Goal: Information Seeking & Learning: Learn about a topic

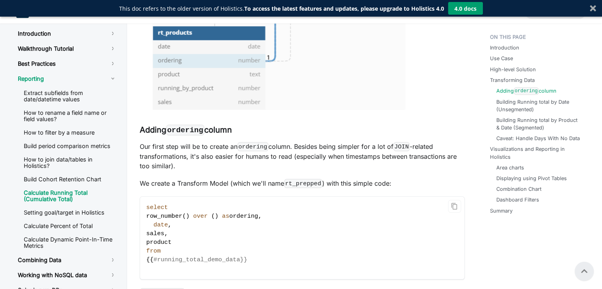
scroll to position [1516, 0]
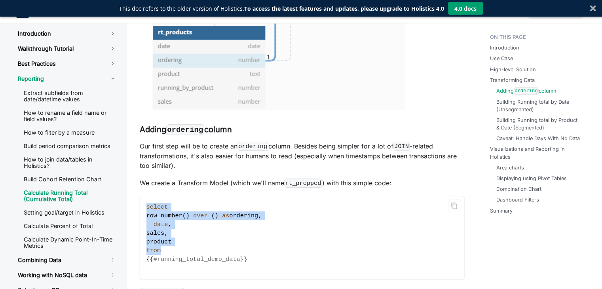
drag, startPoint x: 167, startPoint y: 249, endPoint x: 146, endPoint y: 208, distance: 45.8
click at [146, 208] on code "select row_number ( ) over ( ) as ordering , date , sales , product from {{ #ru…" at bounding box center [302, 237] width 324 height 82
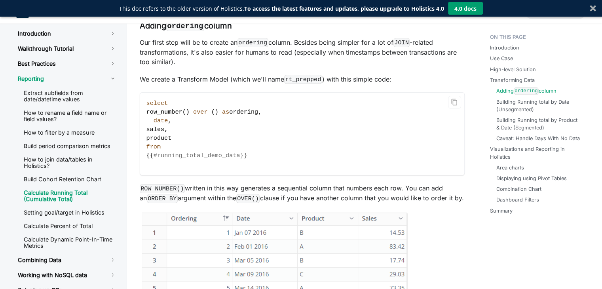
scroll to position [1620, 0]
drag, startPoint x: 268, startPoint y: 110, endPoint x: 153, endPoint y: 114, distance: 115.2
click at [153, 114] on code "select row_number ( ) over ( ) as ordering , date , sales , product from {{ #ru…" at bounding box center [302, 133] width 324 height 82
copy span "row_number ( ) over ( ) as ordering ,"
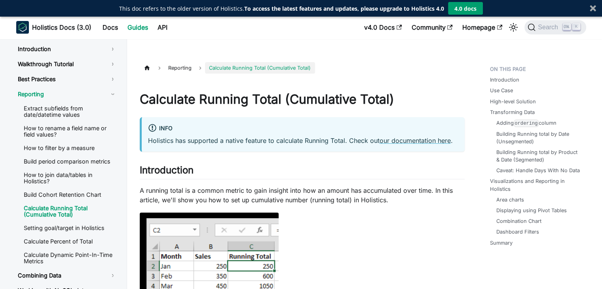
scroll to position [0, 0]
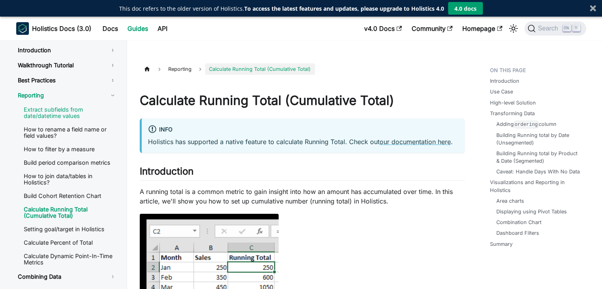
click at [64, 116] on link "Extract subfields from date/datetime values" at bounding box center [70, 113] width 106 height 18
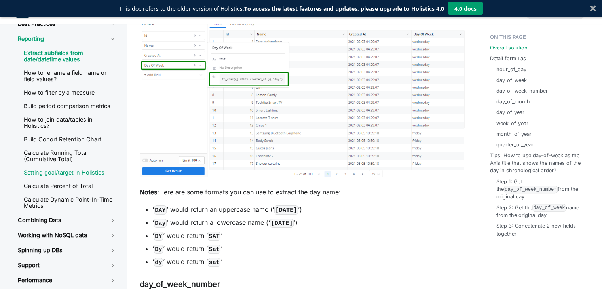
scroll to position [36, 0]
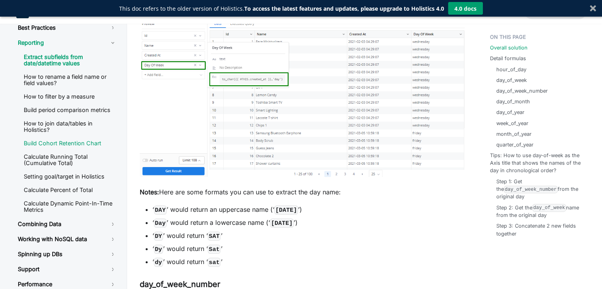
click at [55, 146] on link "Build Cohort Retention Chart" at bounding box center [70, 143] width 106 height 12
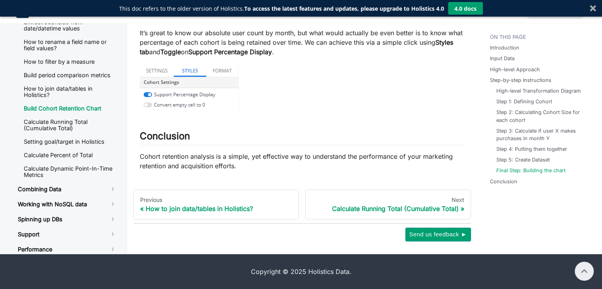
scroll to position [3272, 0]
click at [329, 208] on div "Calculate Running Total (Cumulative Total)" at bounding box center [388, 209] width 152 height 8
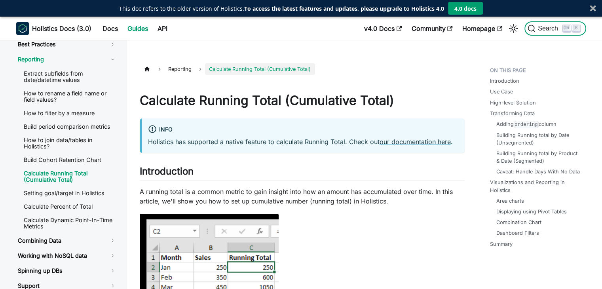
click at [551, 25] on span "Search" at bounding box center [548, 28] width 27 height 7
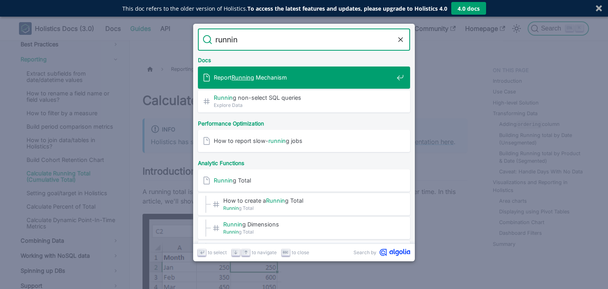
type input "running"
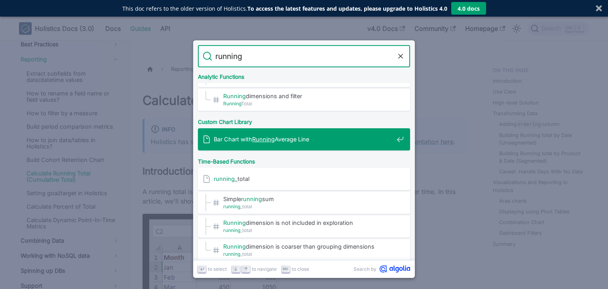
scroll to position [193, 0]
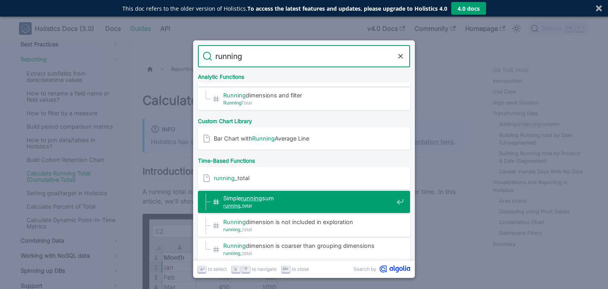
click at [330, 194] on span "Simple running sum​" at bounding box center [308, 198] width 170 height 8
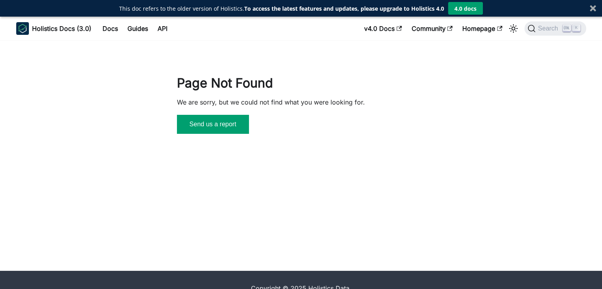
click at [226, 126] on button "Send us a report" at bounding box center [213, 124] width 72 height 19
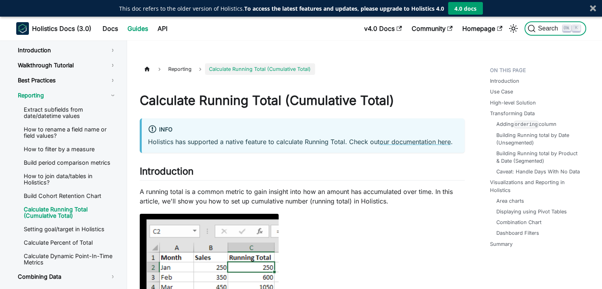
click at [530, 28] on icon "Search" at bounding box center [531, 29] width 8 height 8
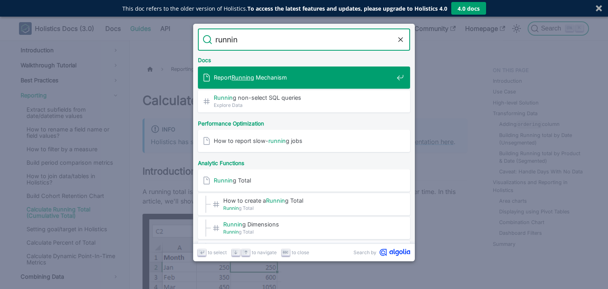
type input "running"
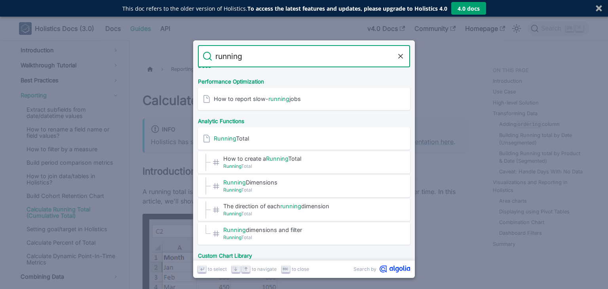
scroll to position [60, 0]
click at [346, 158] on span "How to create a Running Total​" at bounding box center [308, 157] width 170 height 8
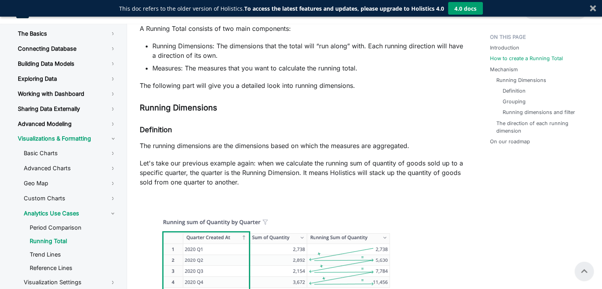
scroll to position [541, 0]
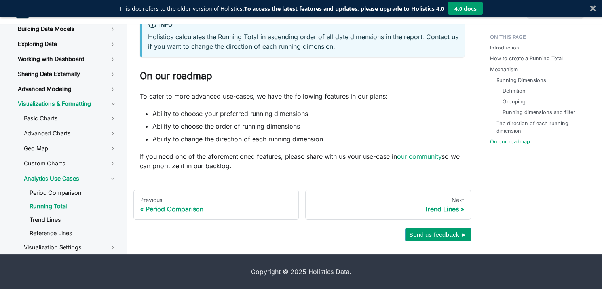
scroll to position [1810, 0]
click at [374, 212] on div "Trend Lines" at bounding box center [388, 209] width 152 height 8
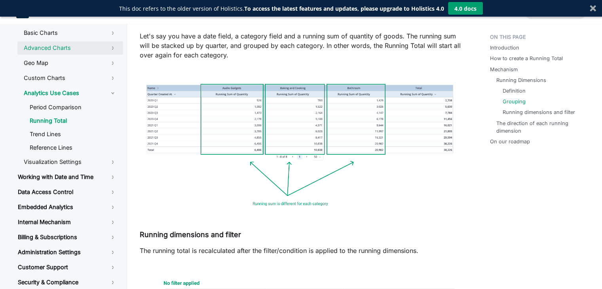
scroll to position [123, 0]
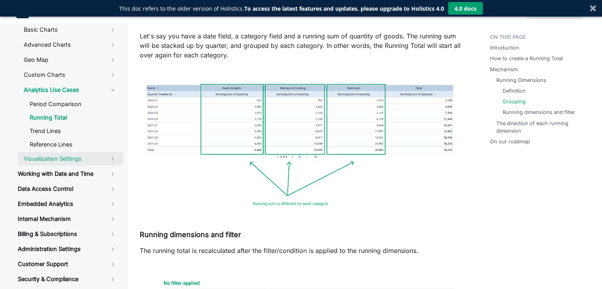
click at [101, 161] on link "Visualization Settings" at bounding box center [70, 158] width 106 height 13
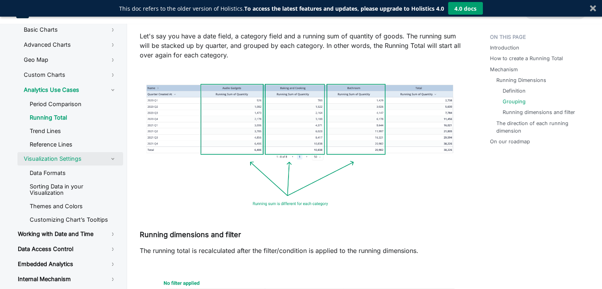
click at [103, 161] on link "Visualization Settings" at bounding box center [70, 158] width 106 height 13
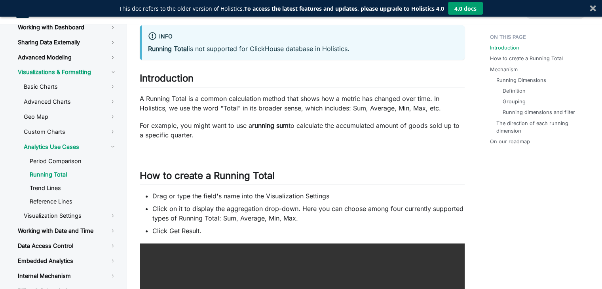
scroll to position [0, 0]
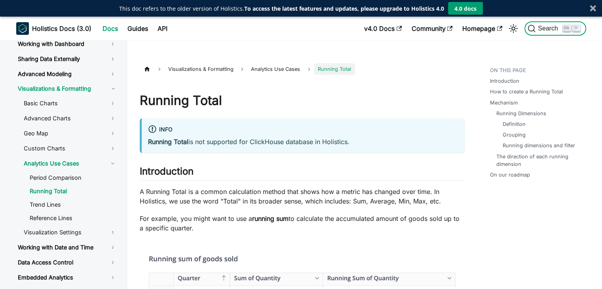
click at [535, 27] on span "Search" at bounding box center [548, 28] width 27 height 7
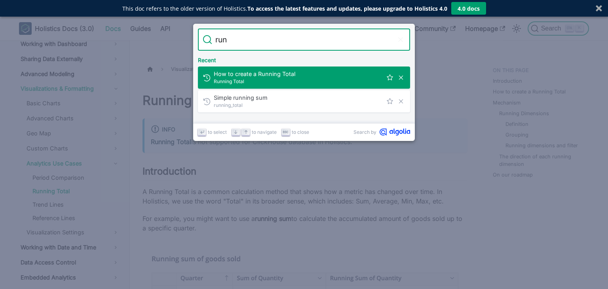
type input "runn"
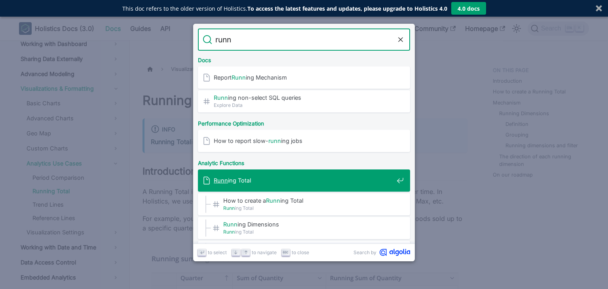
click at [324, 180] on span "Runn ing Total" at bounding box center [304, 180] width 180 height 8
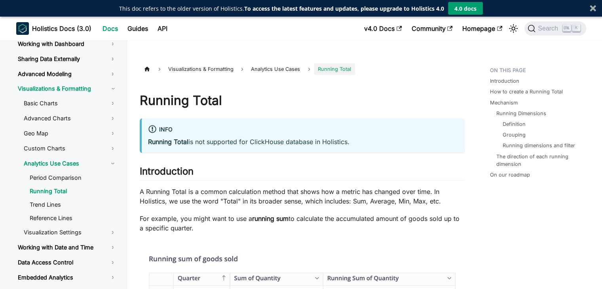
click at [545, 19] on nav "Holistics Docs (3.0) Docs Guides API v4.0 Docs Community Homepage Search K" at bounding box center [301, 29] width 602 height 24
click at [543, 29] on span "Search" at bounding box center [548, 28] width 27 height 7
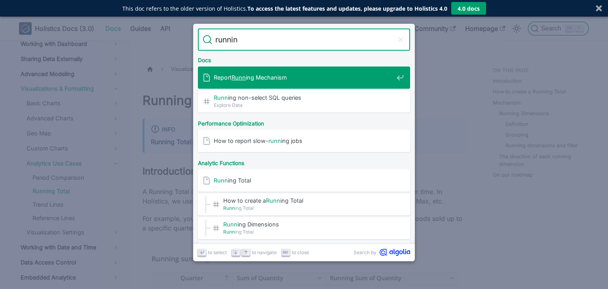
type input "running"
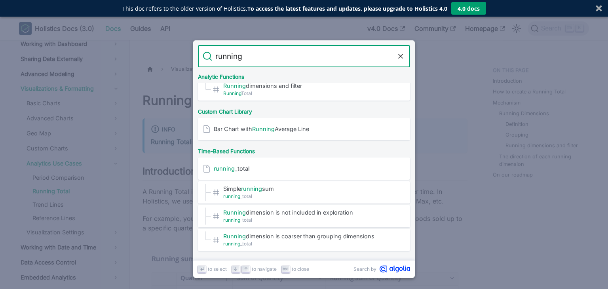
scroll to position [206, 0]
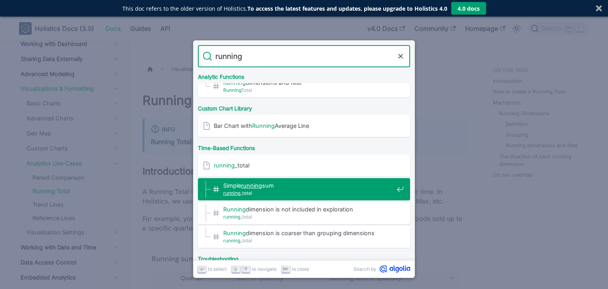
click at [323, 186] on span "Simple running sum​" at bounding box center [308, 186] width 170 height 8
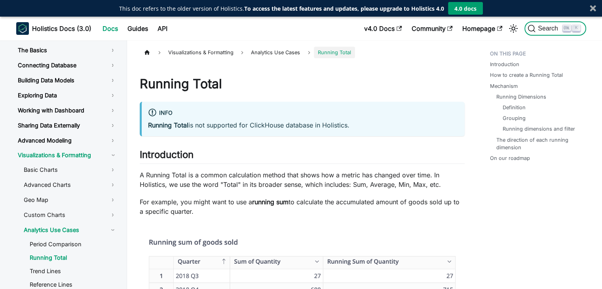
click at [536, 28] on span "Search" at bounding box center [548, 28] width 27 height 7
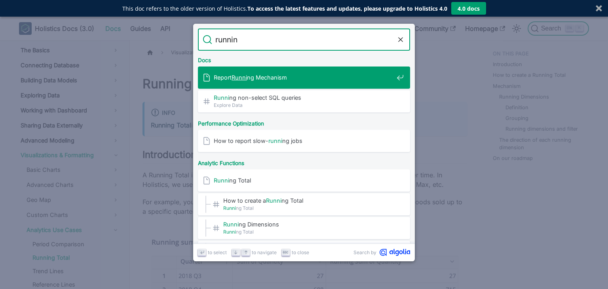
type input "running"
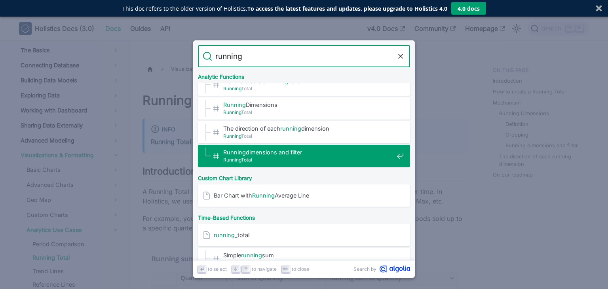
scroll to position [136, 0]
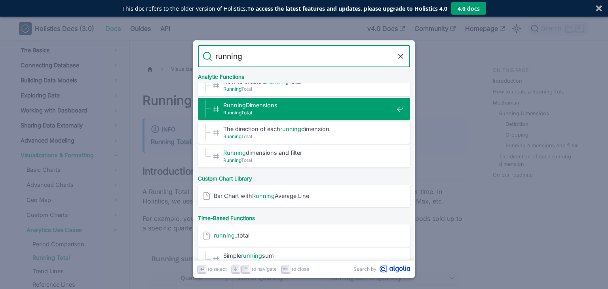
click at [324, 113] on span "Running Total" at bounding box center [308, 113] width 170 height 8
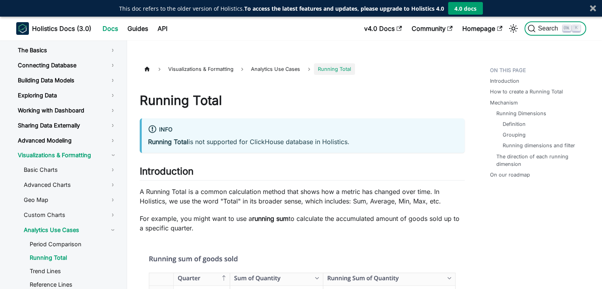
click at [538, 29] on span "Search" at bounding box center [548, 28] width 27 height 7
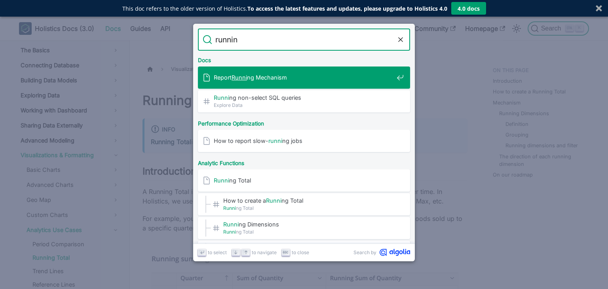
type input "running"
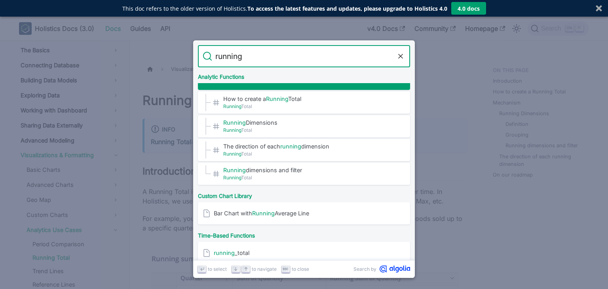
scroll to position [108, 0]
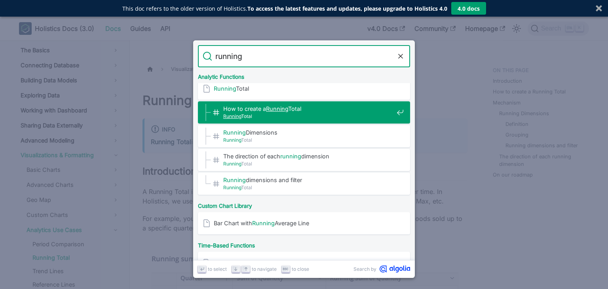
click at [350, 113] on span "Running Total" at bounding box center [308, 116] width 170 height 8
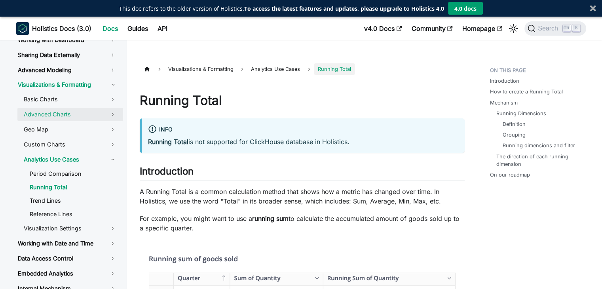
scroll to position [71, 0]
click at [76, 172] on link "Period Comparison" at bounding box center [73, 173] width 100 height 12
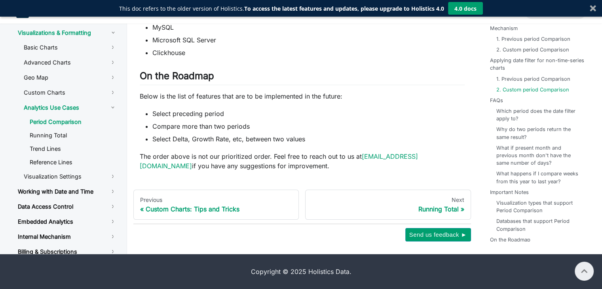
scroll to position [2656, 0]
click at [76, 141] on link "Running Total" at bounding box center [73, 135] width 100 height 12
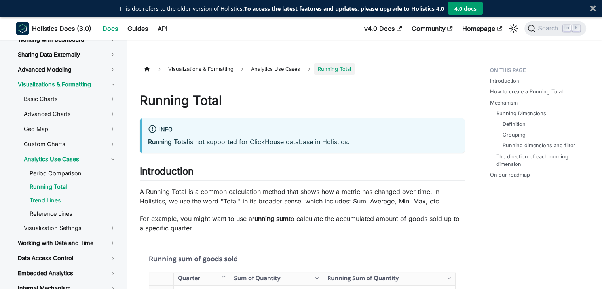
click at [74, 195] on link "Trend Lines" at bounding box center [73, 200] width 100 height 12
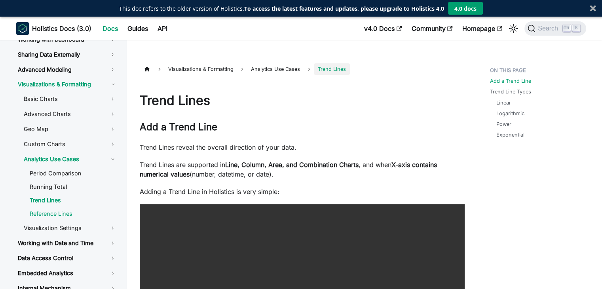
click at [79, 214] on link "Reference Lines" at bounding box center [73, 214] width 100 height 12
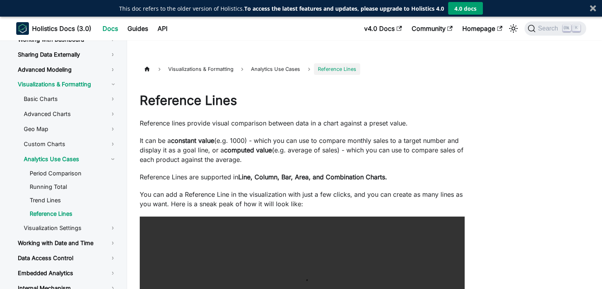
scroll to position [123, 0]
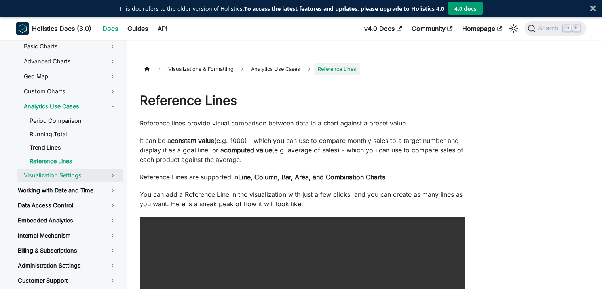
click at [88, 173] on link "Visualization Settings" at bounding box center [70, 175] width 106 height 13
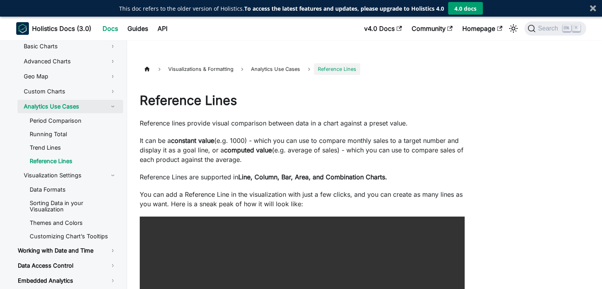
scroll to position [99, 0]
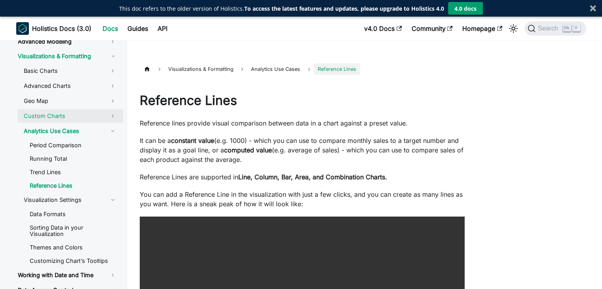
click at [85, 116] on link "Custom Charts" at bounding box center [70, 115] width 106 height 13
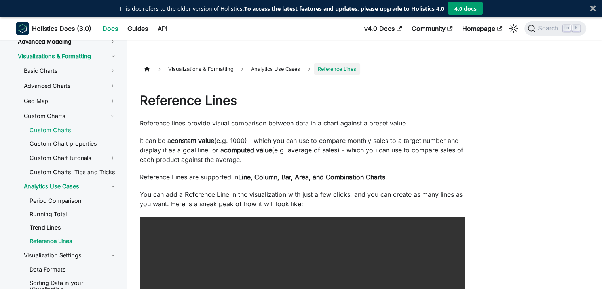
click at [87, 130] on link "Custom Charts" at bounding box center [73, 130] width 100 height 12
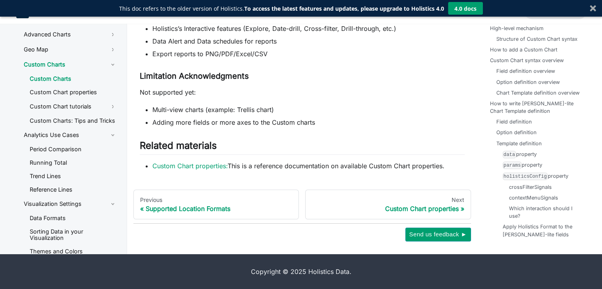
scroll to position [4647, 0]
click at [60, 169] on link "Running Total" at bounding box center [73, 163] width 100 height 12
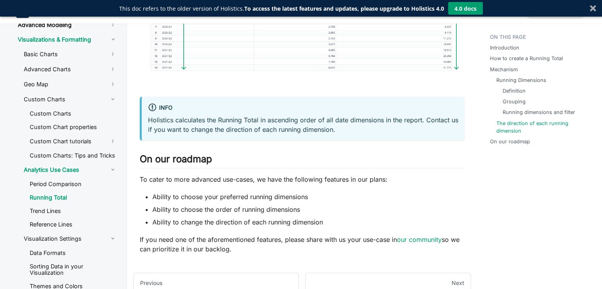
scroll to position [1810, 0]
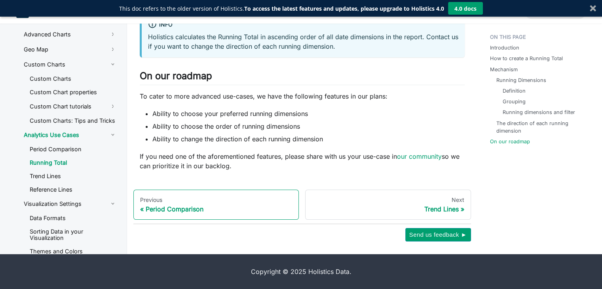
click at [262, 206] on div "Period Comparison" at bounding box center [216, 209] width 152 height 8
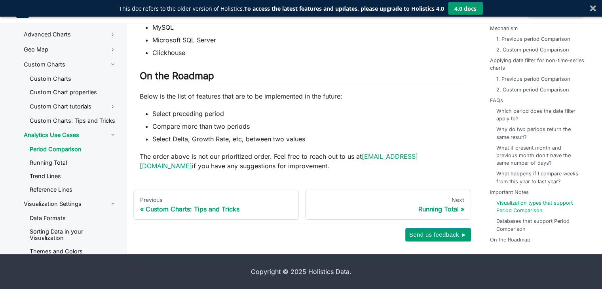
scroll to position [3584, 0]
click at [79, 169] on link "Running Total" at bounding box center [73, 163] width 100 height 12
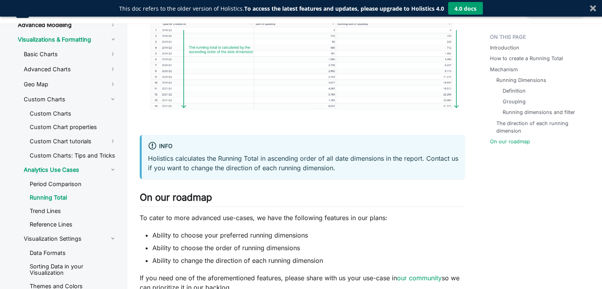
scroll to position [1810, 0]
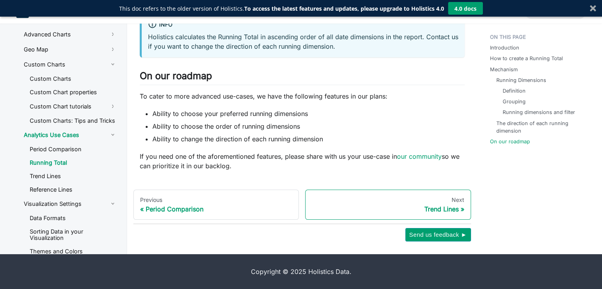
click at [327, 207] on div "Trend Lines" at bounding box center [388, 209] width 152 height 8
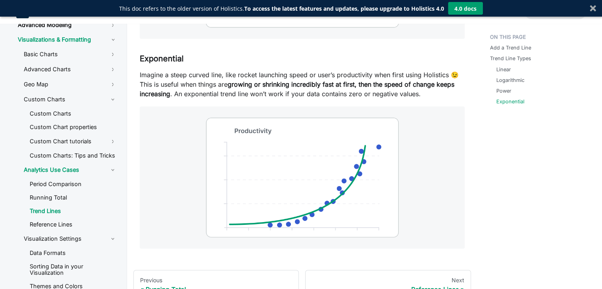
scroll to position [1103, 0]
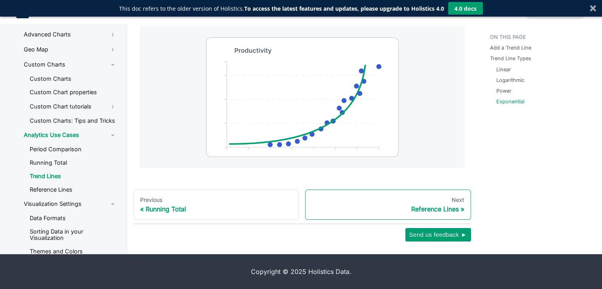
click at [353, 211] on div "Reference Lines" at bounding box center [388, 209] width 152 height 8
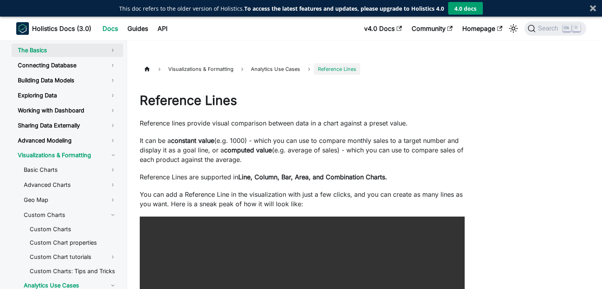
click at [74, 51] on link "The Basics" at bounding box center [67, 50] width 112 height 13
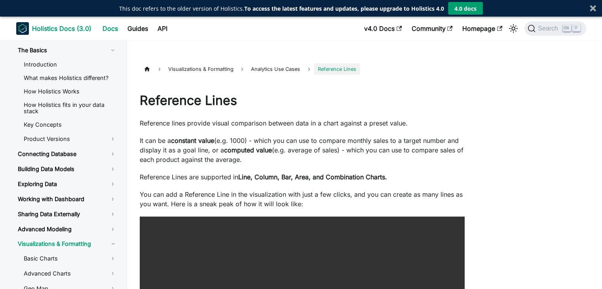
click at [68, 29] on b "Holistics Docs (3.0)" at bounding box center [61, 28] width 59 height 9
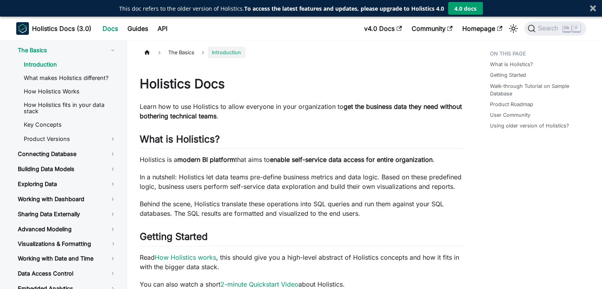
click at [117, 30] on link "Docs" at bounding box center [110, 28] width 25 height 13
click at [115, 27] on link "Docs" at bounding box center [110, 28] width 25 height 13
click at [543, 24] on button "Search K" at bounding box center [554, 28] width 61 height 14
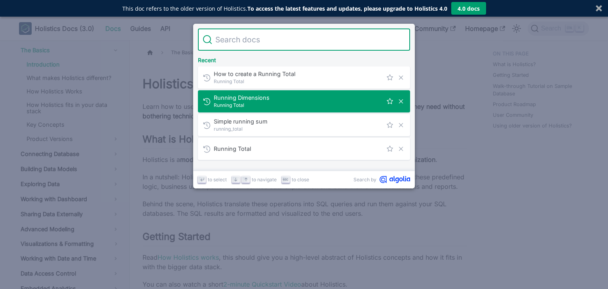
click at [325, 105] on span "Running Total" at bounding box center [298, 105] width 169 height 8
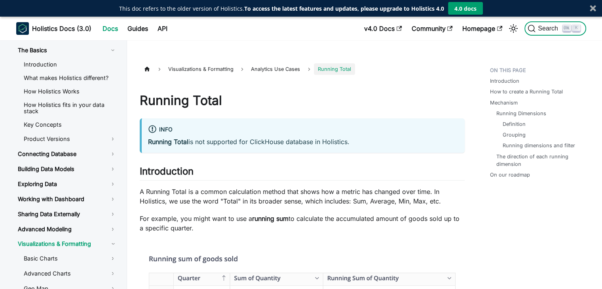
click at [532, 32] on button "Search K" at bounding box center [554, 28] width 61 height 14
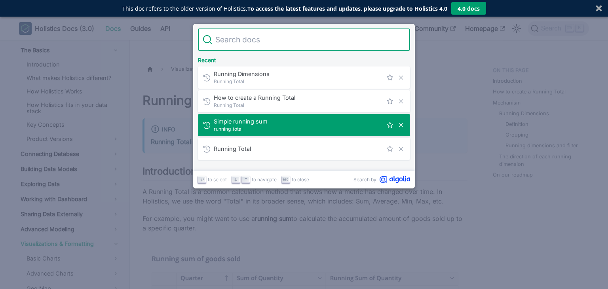
click at [305, 133] on div "Simple running sum​ running_total" at bounding box center [306, 125] width 207 height 22
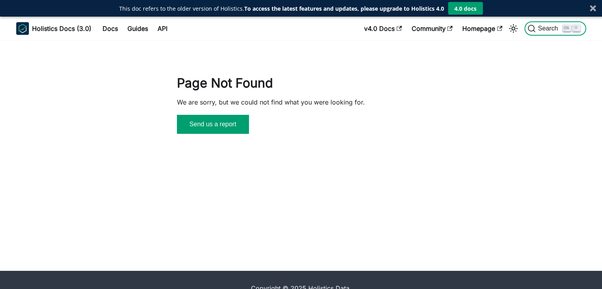
click at [543, 31] on span "Search" at bounding box center [548, 28] width 27 height 7
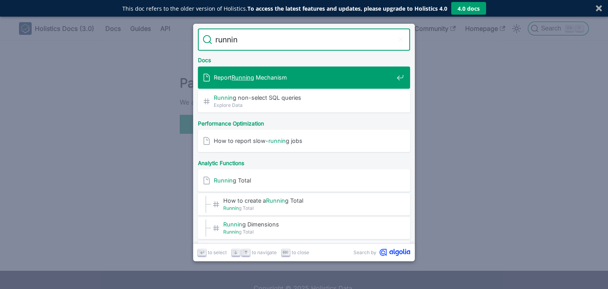
type input "running"
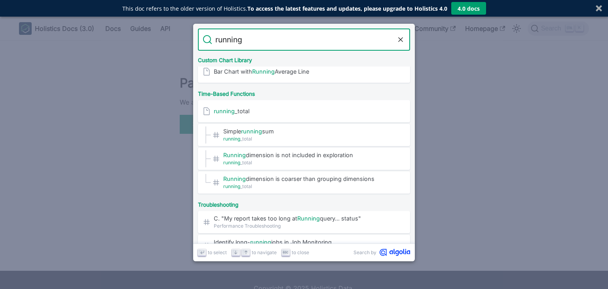
scroll to position [244, 0]
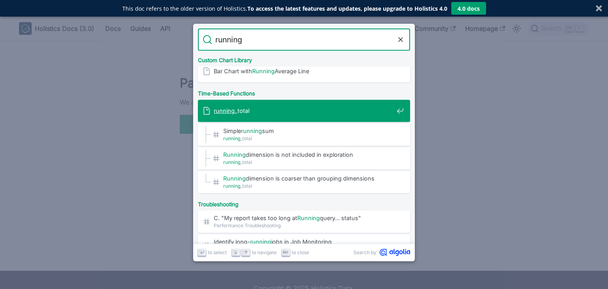
click at [307, 116] on div "running _total" at bounding box center [306, 111] width 207 height 22
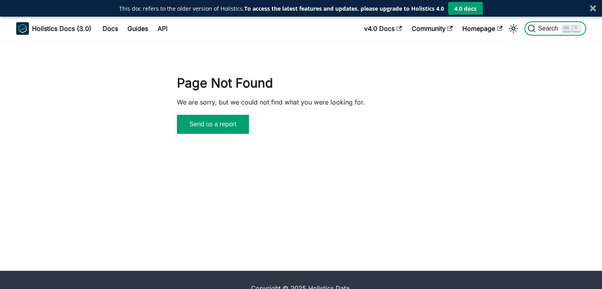
click at [544, 23] on button "Search K" at bounding box center [554, 28] width 61 height 14
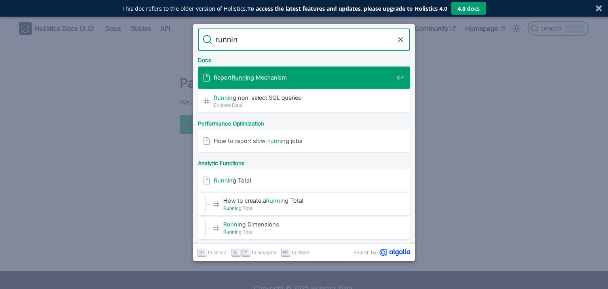
type input "running"
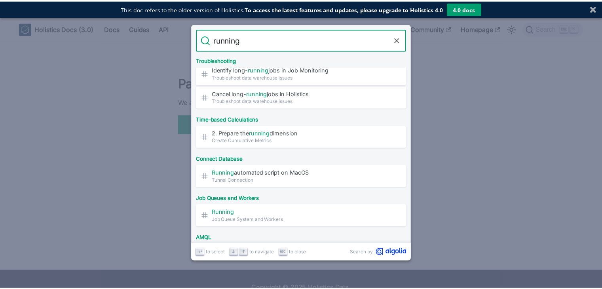
scroll to position [417, 0]
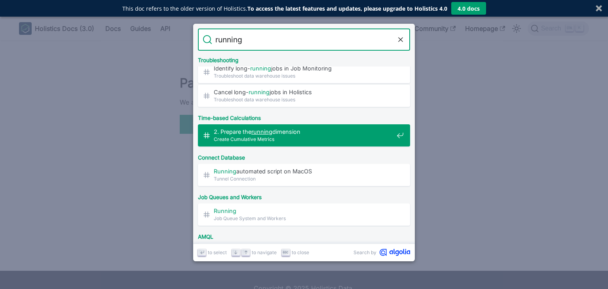
click at [336, 133] on span "2. Prepare the running dimension​" at bounding box center [304, 132] width 180 height 8
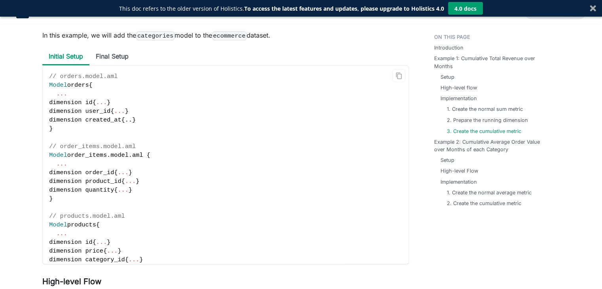
scroll to position [1375, 0]
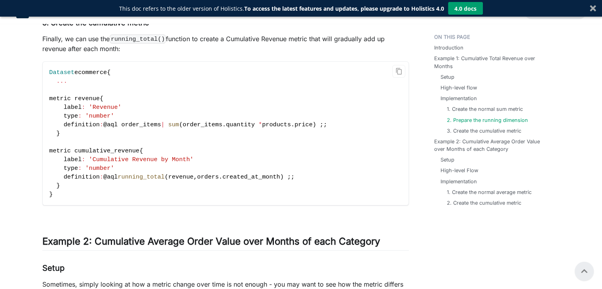
scroll to position [1089, 0]
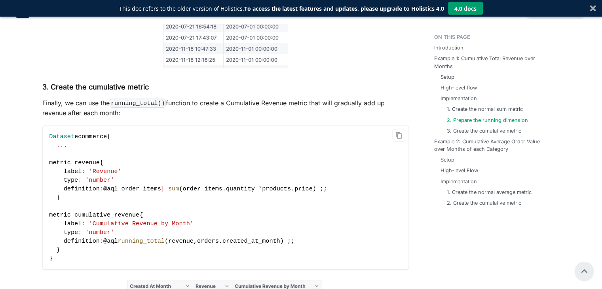
drag, startPoint x: 76, startPoint y: 140, endPoint x: 62, endPoint y: 103, distance: 39.3
copy code "dimension created_at_month { label : 'Created At Month' type : 'datetime' defin…"
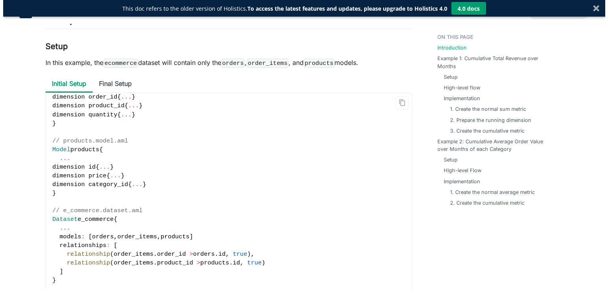
scroll to position [0, 0]
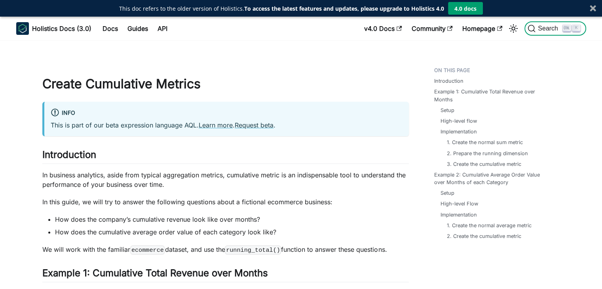
click at [536, 29] on span "Search" at bounding box center [548, 28] width 27 height 7
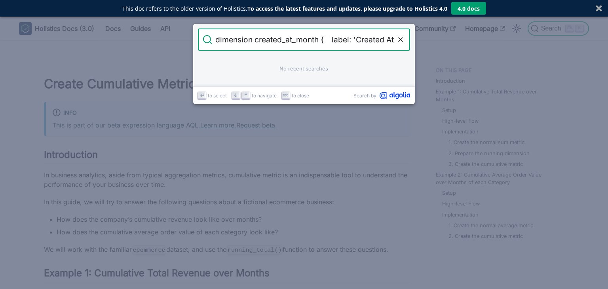
type input "dimension created_at_month { label: 'Created At Month' t"
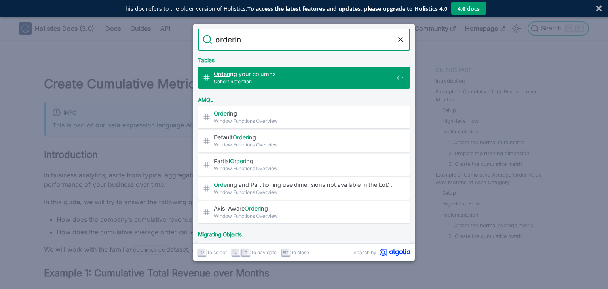
type input "ordering"
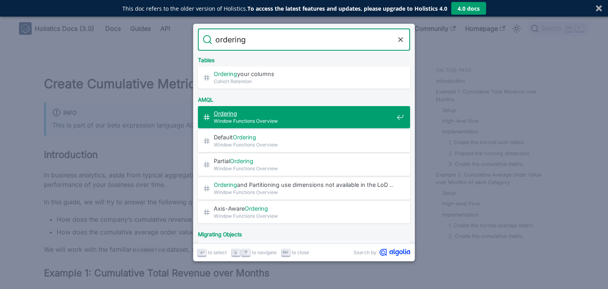
click at [346, 110] on span "Ordering ​" at bounding box center [304, 114] width 180 height 8
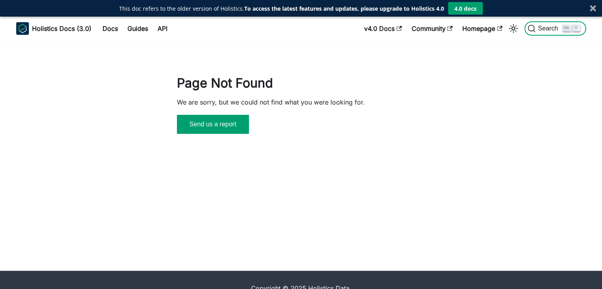
click at [549, 22] on button "Search K" at bounding box center [554, 28] width 61 height 14
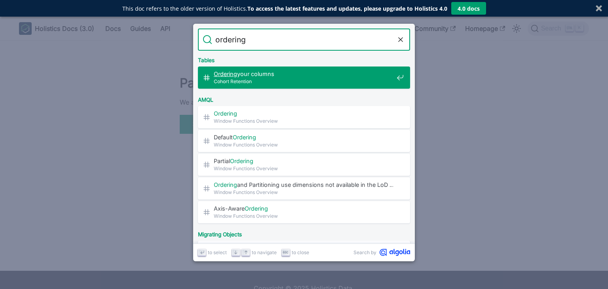
type input "ordering"
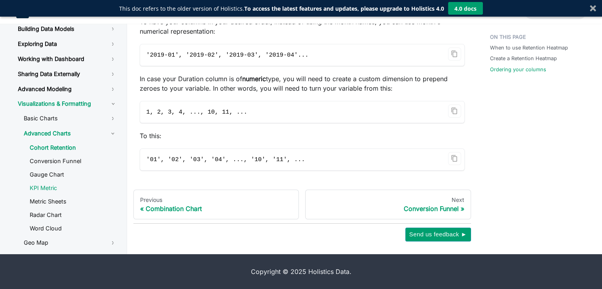
scroll to position [852, 0]
click at [81, 125] on link "Basic Charts" at bounding box center [70, 118] width 106 height 13
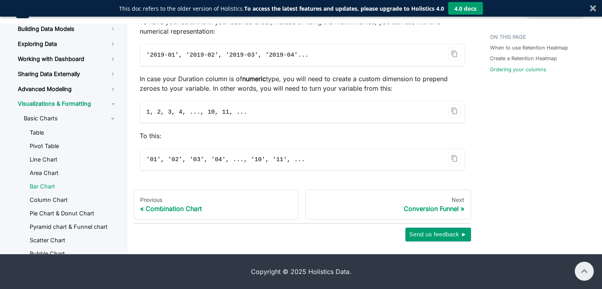
scroll to position [793, 0]
click at [74, 96] on link "Advanced Modeling" at bounding box center [67, 88] width 112 height 13
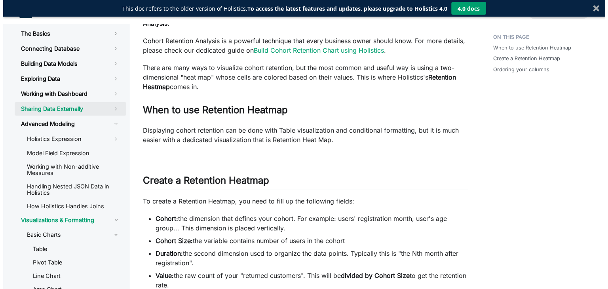
scroll to position [0, 0]
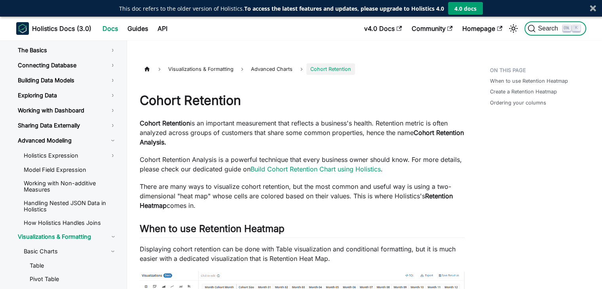
click at [538, 26] on span "Search" at bounding box center [548, 28] width 27 height 7
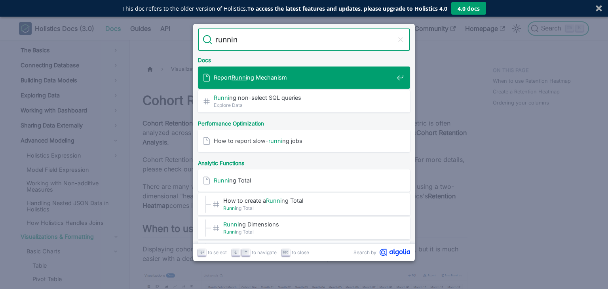
type input "running"
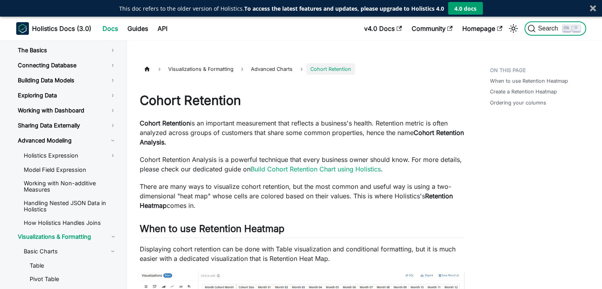
click at [539, 26] on span "Search" at bounding box center [548, 28] width 27 height 7
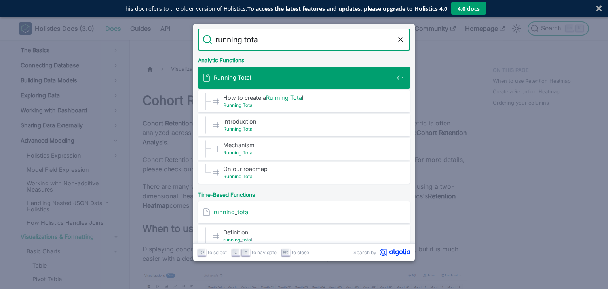
type input "running total"
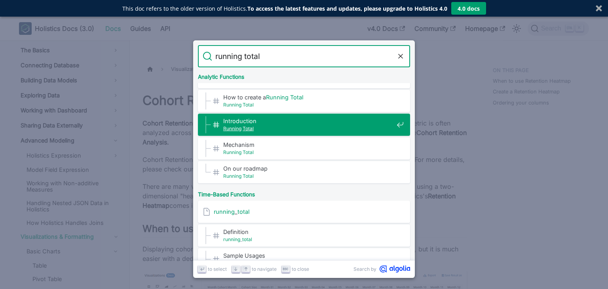
scroll to position [17, 0]
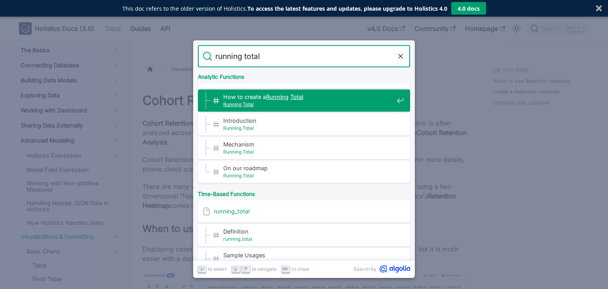
click at [305, 107] on span "Running Total" at bounding box center [308, 104] width 170 height 8
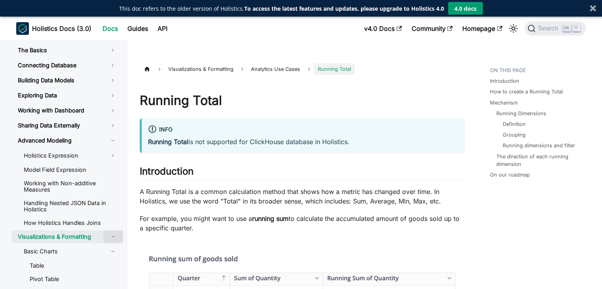
click at [103, 235] on button "Toggle the collapsible sidebar category 'Visualizations & Formatting'" at bounding box center [113, 236] width 20 height 13
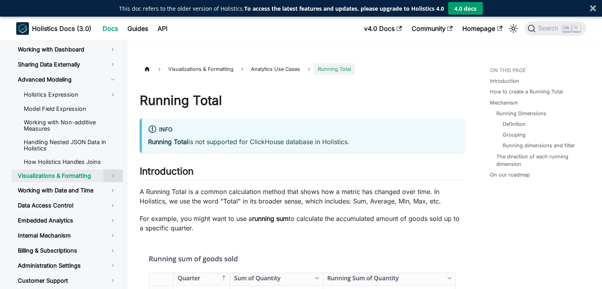
scroll to position [60, 0]
click at [115, 171] on button "Toggle the collapsible sidebar category 'Visualizations & Formatting'" at bounding box center [113, 176] width 20 height 13
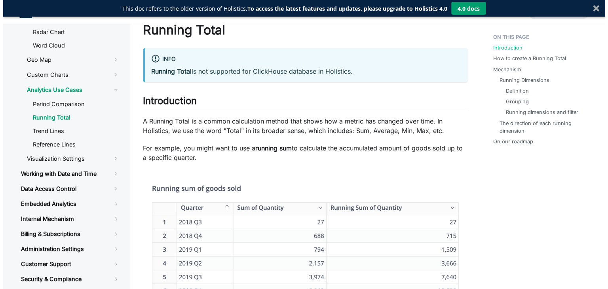
scroll to position [0, 0]
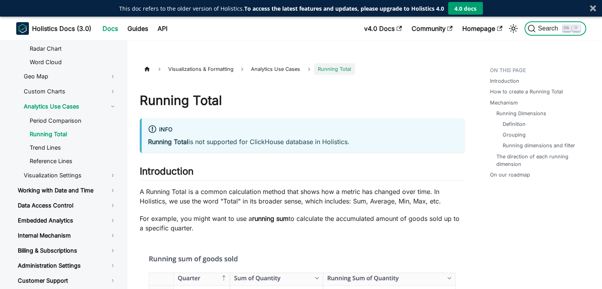
click at [549, 29] on span "Search" at bounding box center [548, 28] width 27 height 7
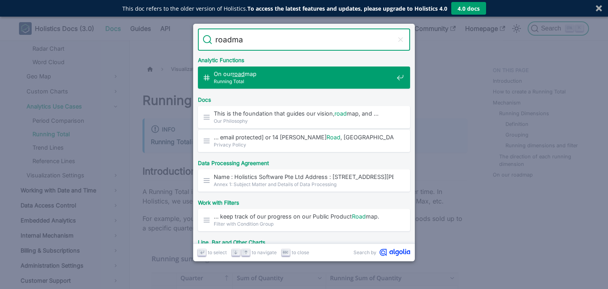
type input "roadmap"
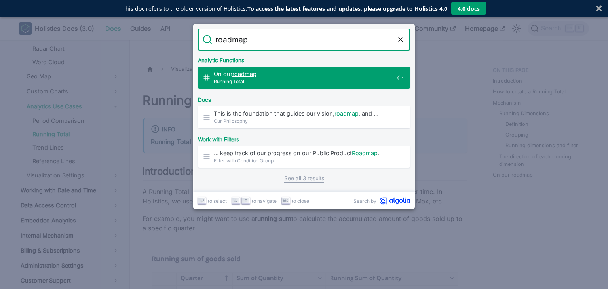
click at [321, 78] on span "Running Total" at bounding box center [304, 82] width 180 height 8
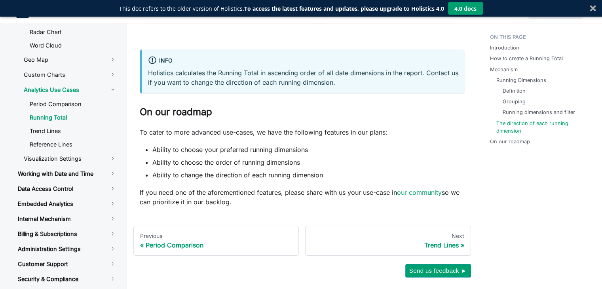
scroll to position [1810, 0]
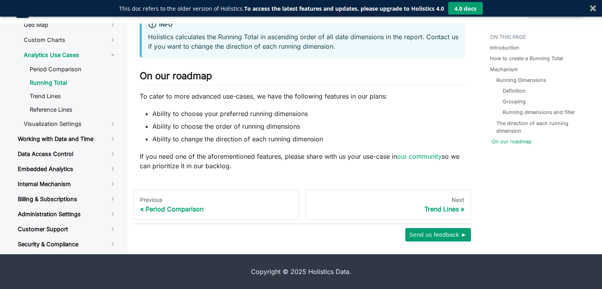
click at [502, 142] on link "On our roadmap" at bounding box center [511, 142] width 40 height 8
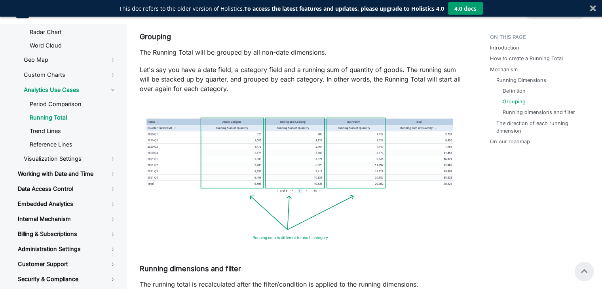
scroll to position [1140, 0]
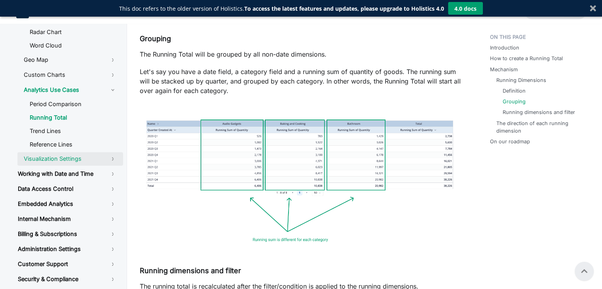
click at [112, 159] on link "Visualization Settings" at bounding box center [70, 158] width 106 height 13
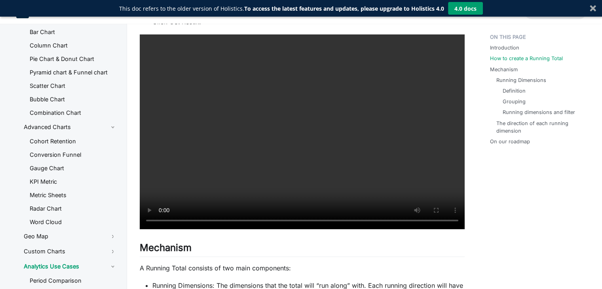
scroll to position [557, 0]
